Goal: Find specific page/section: Find specific page/section

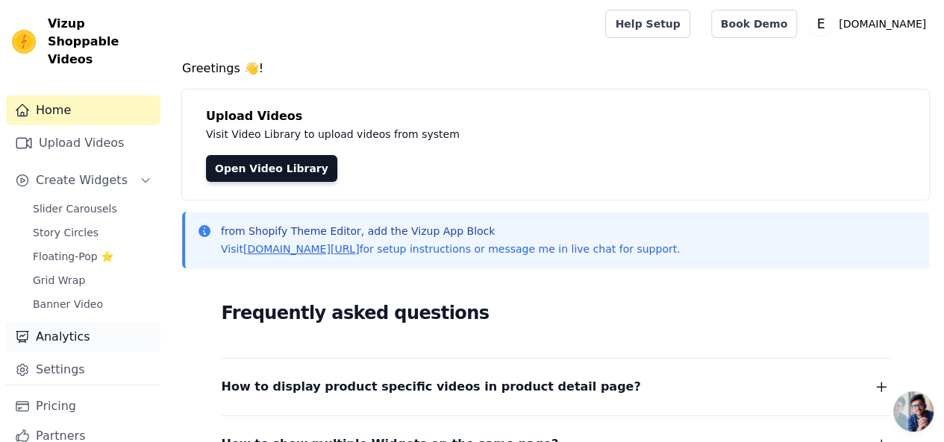
click at [93, 322] on link "Analytics" at bounding box center [83, 337] width 154 height 30
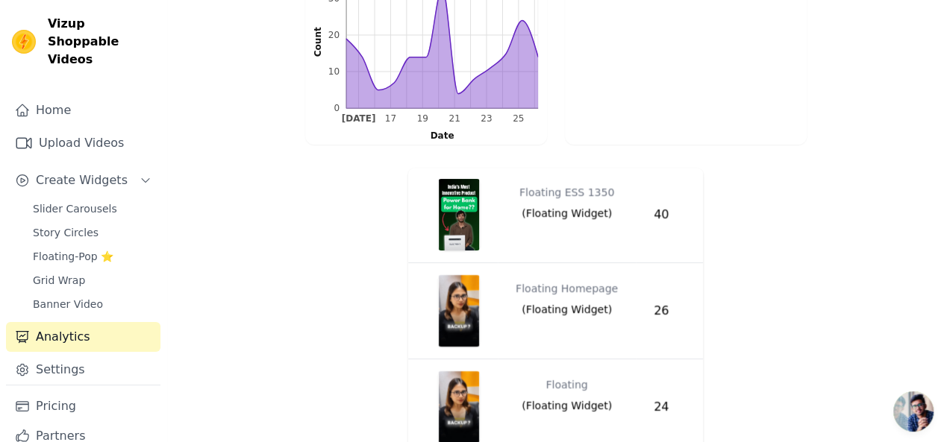
scroll to position [52, 0]
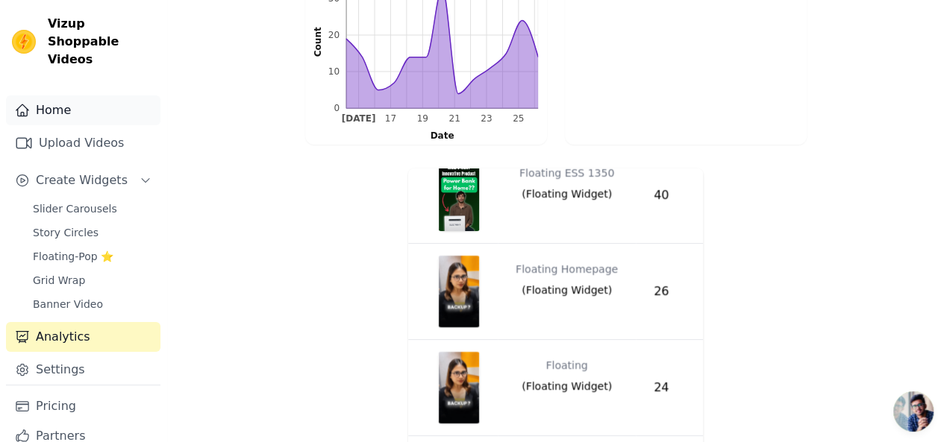
click at [84, 95] on link "Home" at bounding box center [83, 110] width 154 height 30
